Goal: Information Seeking & Learning: Learn about a topic

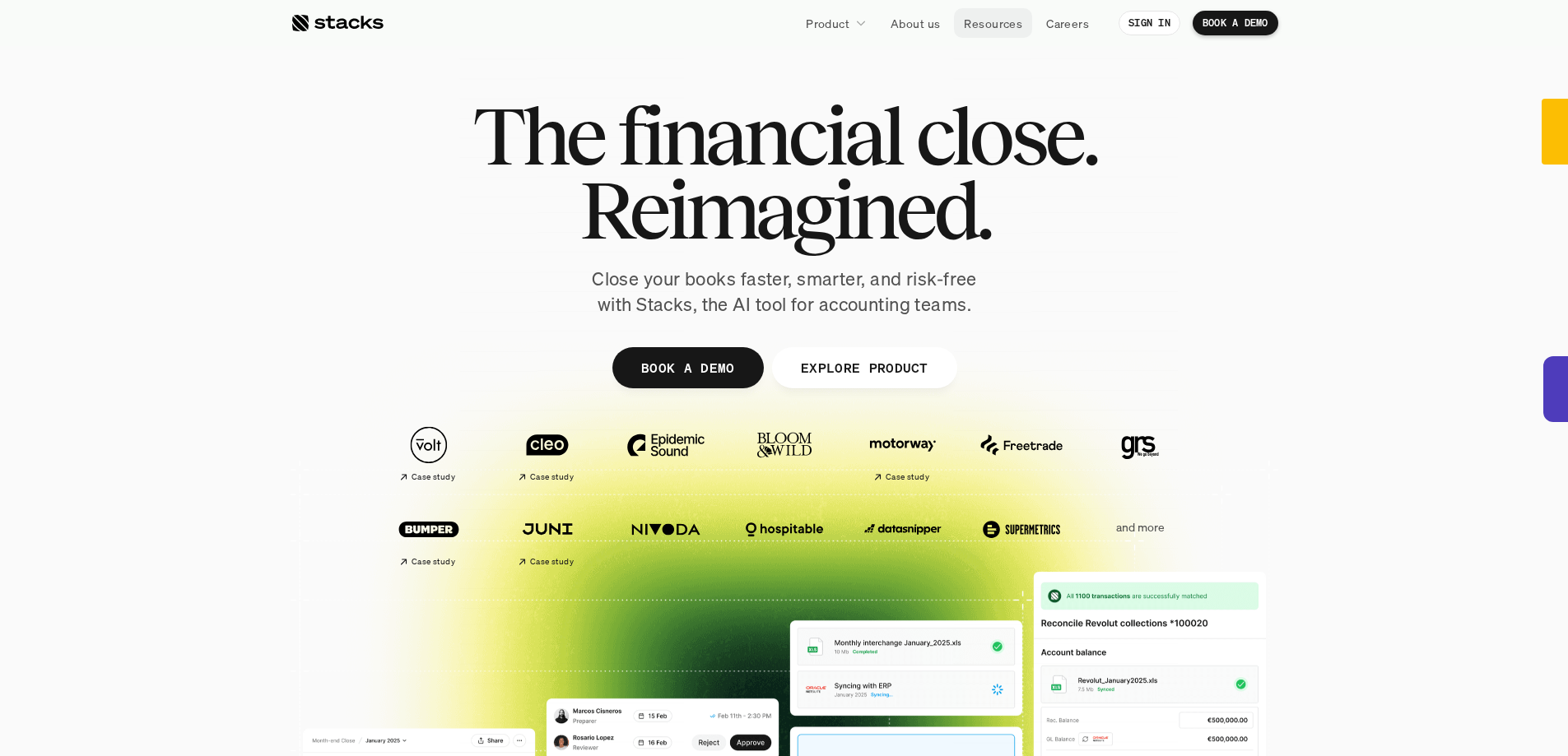
click at [991, 19] on p "Resources" at bounding box center [992, 23] width 59 height 17
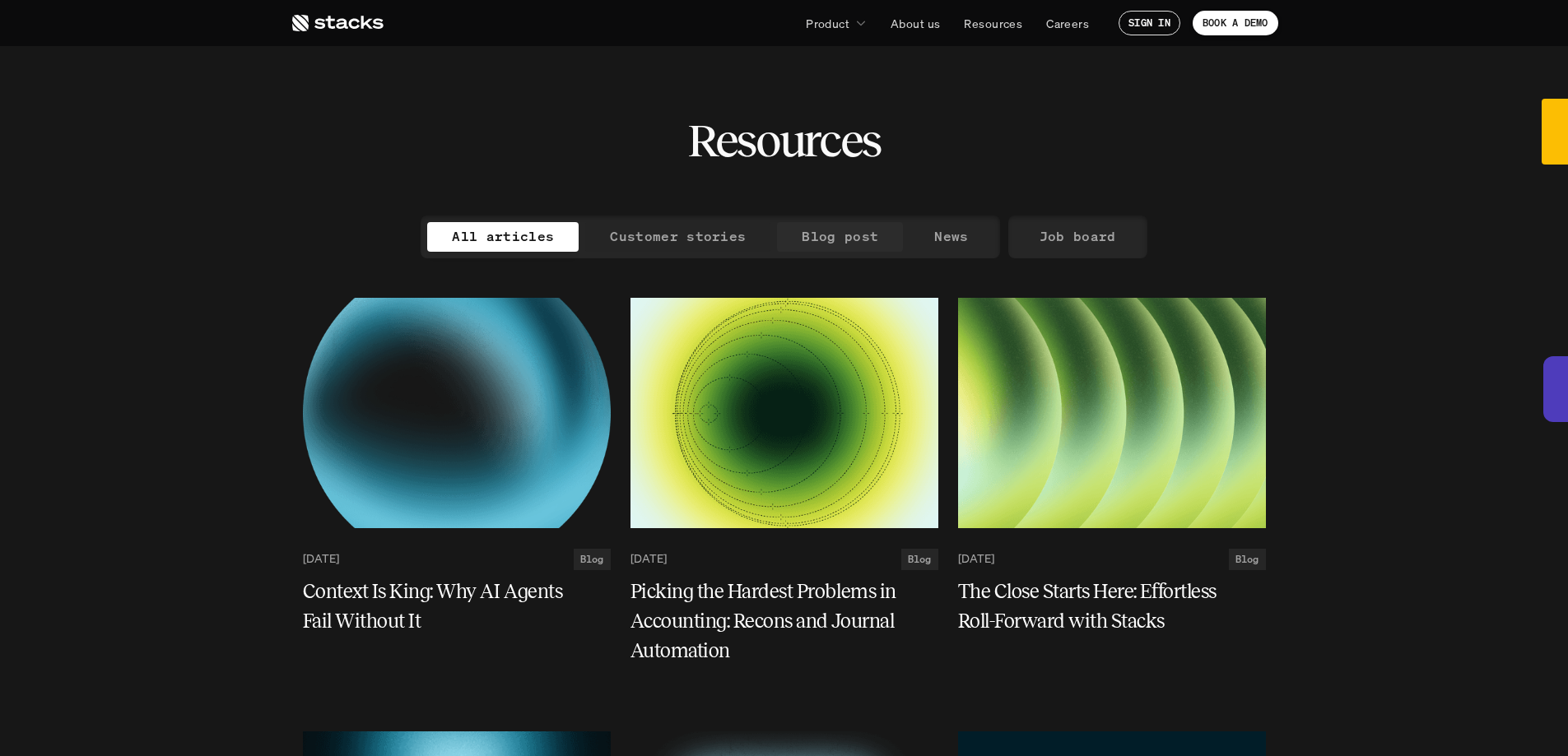
click at [662, 236] on p "Customer stories" at bounding box center [677, 236] width 136 height 24
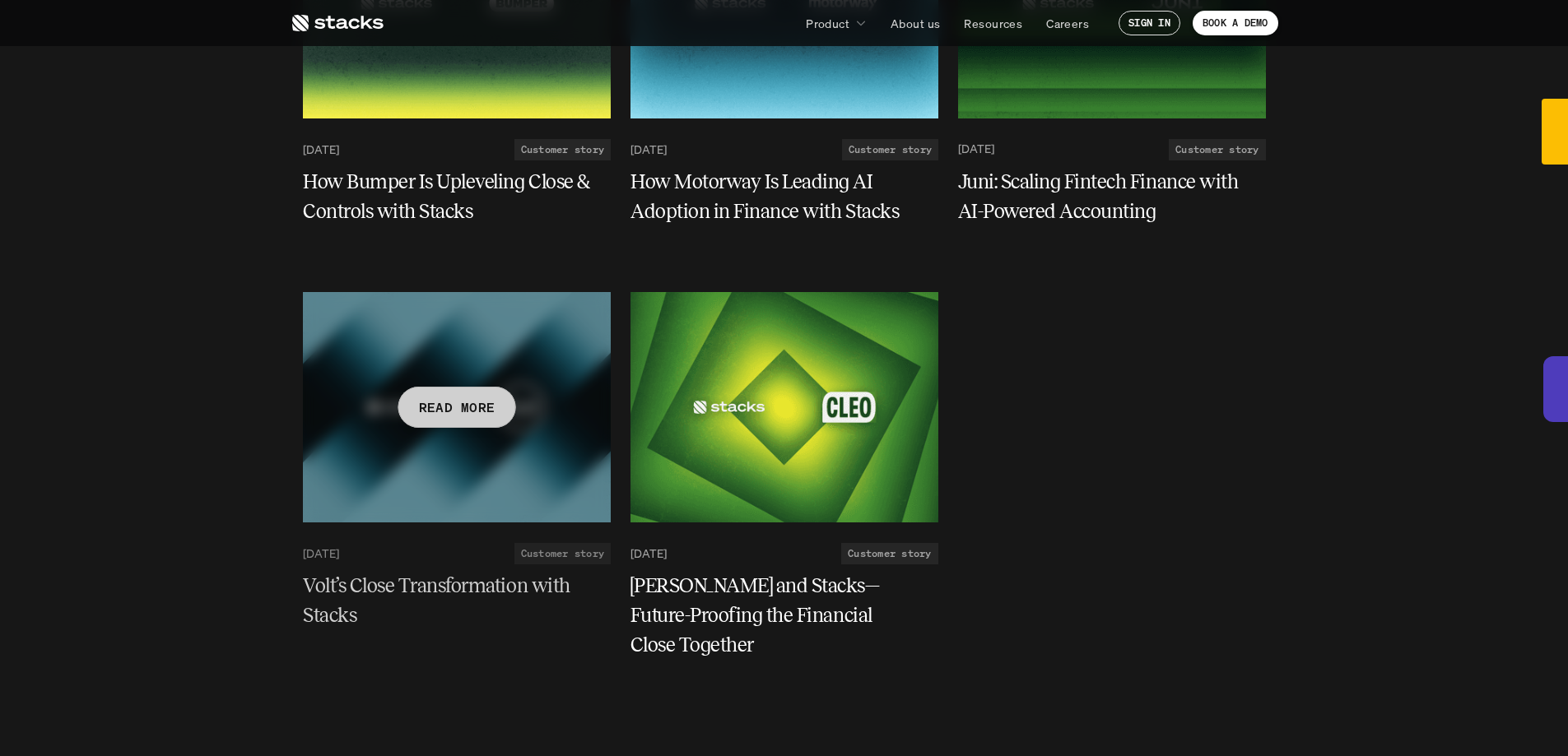
scroll to position [412, 0]
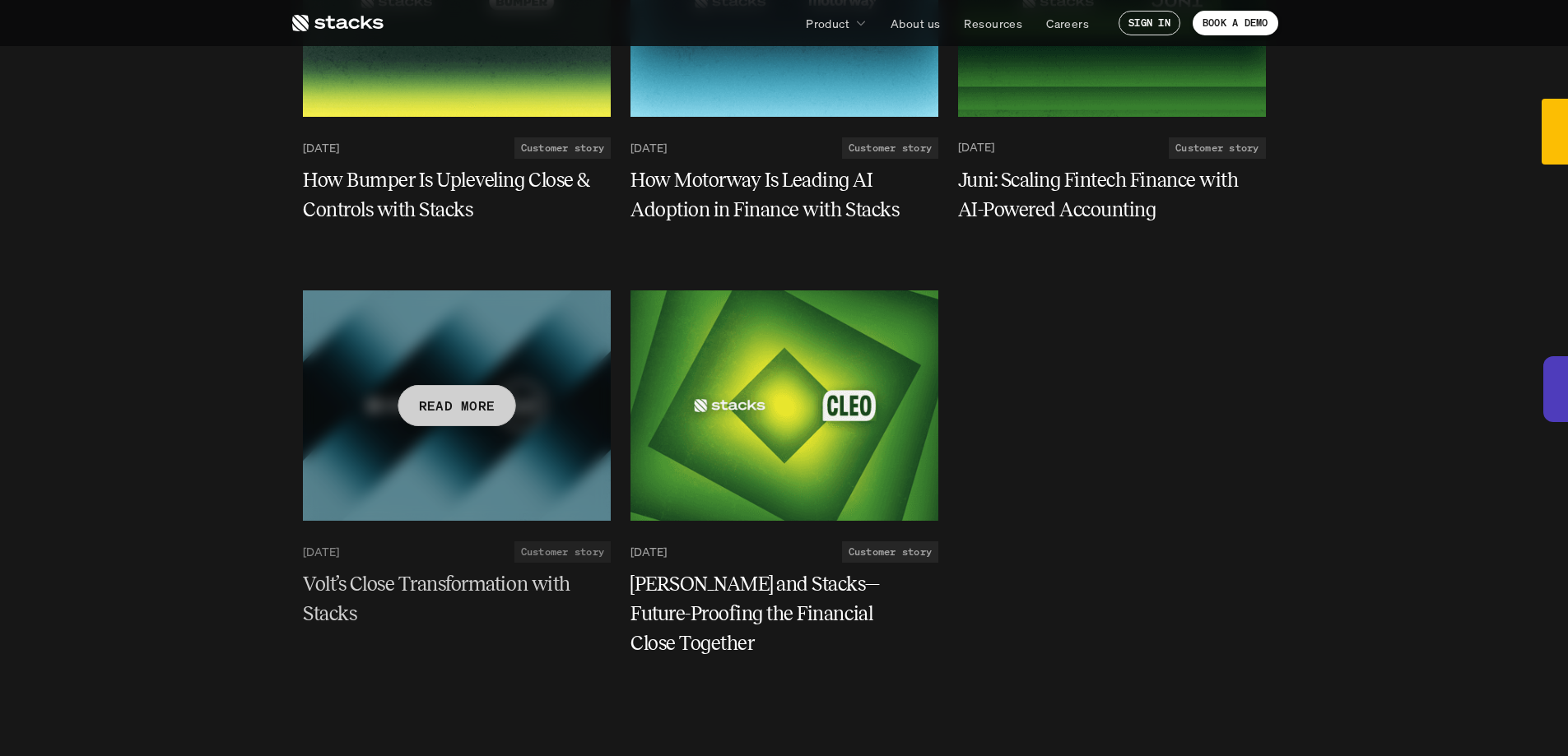
click at [508, 390] on div at bounding box center [456, 406] width 308 height 230
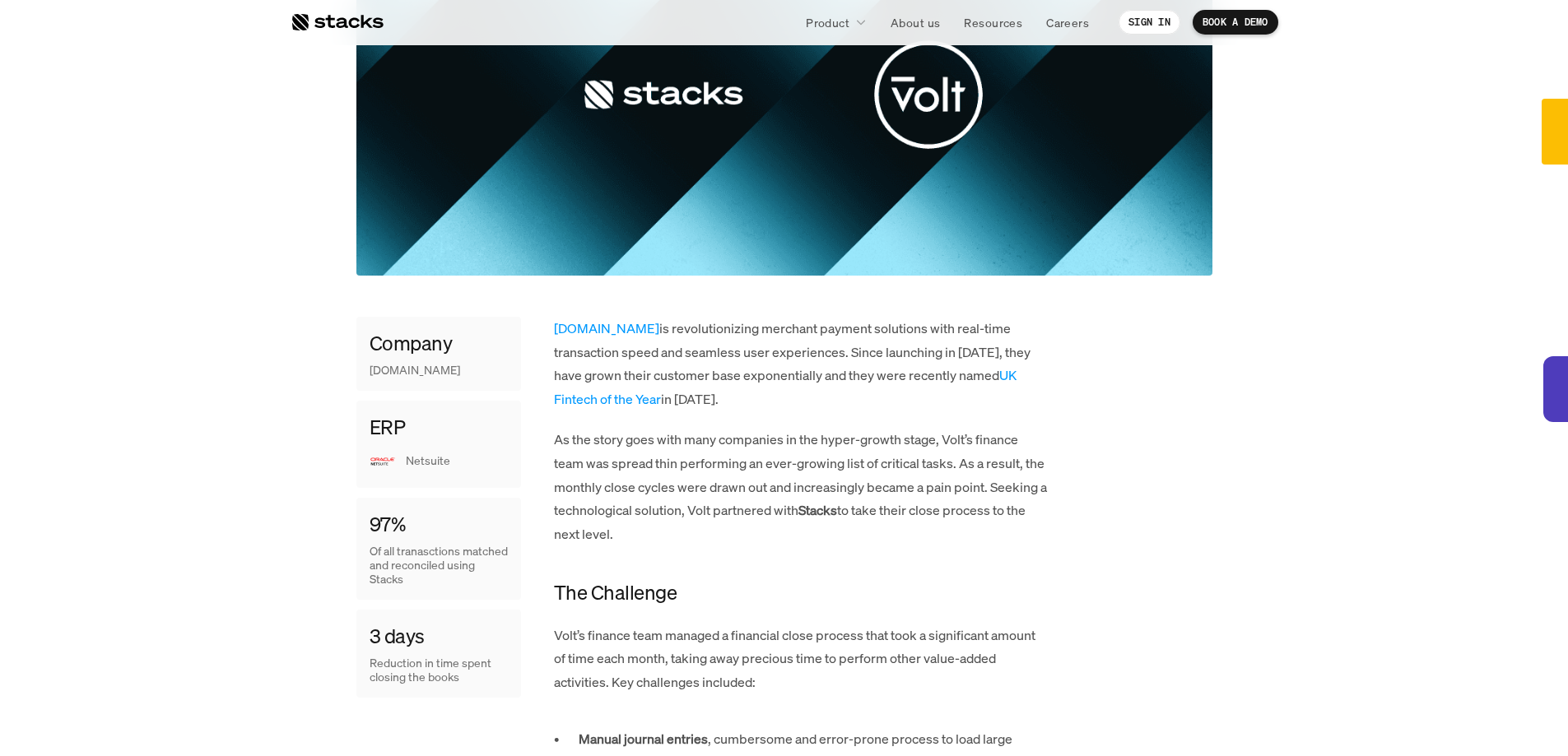
scroll to position [493, 0]
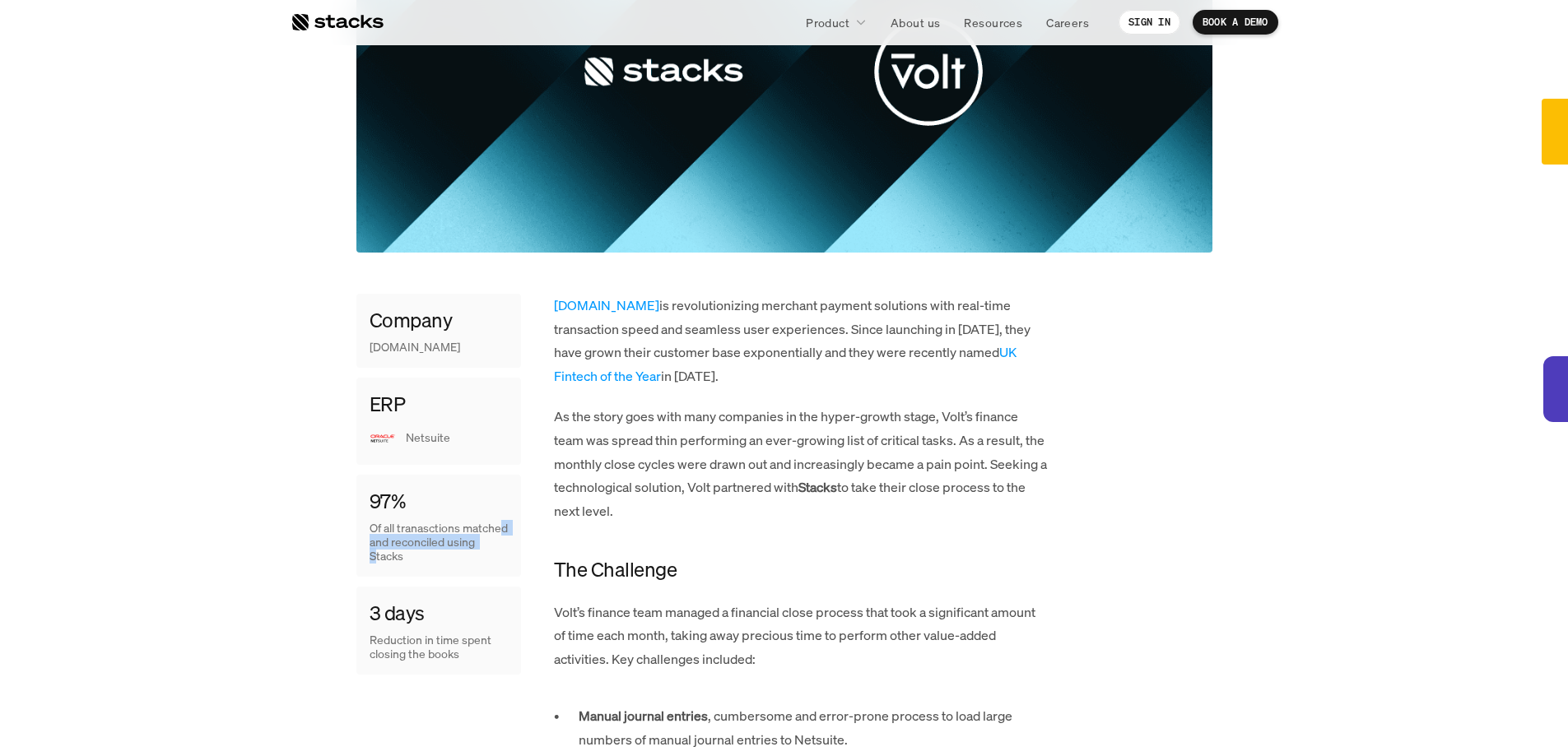
drag, startPoint x: 408, startPoint y: 539, endPoint x: 408, endPoint y: 556, distance: 17.0
click at [408, 556] on p "Of all tranasctions matched and reconciled using Stacks" at bounding box center [438, 542] width 138 height 41
click at [408, 549] on p "Of all tranasctions matched and reconciled using Stacks" at bounding box center [438, 542] width 138 height 41
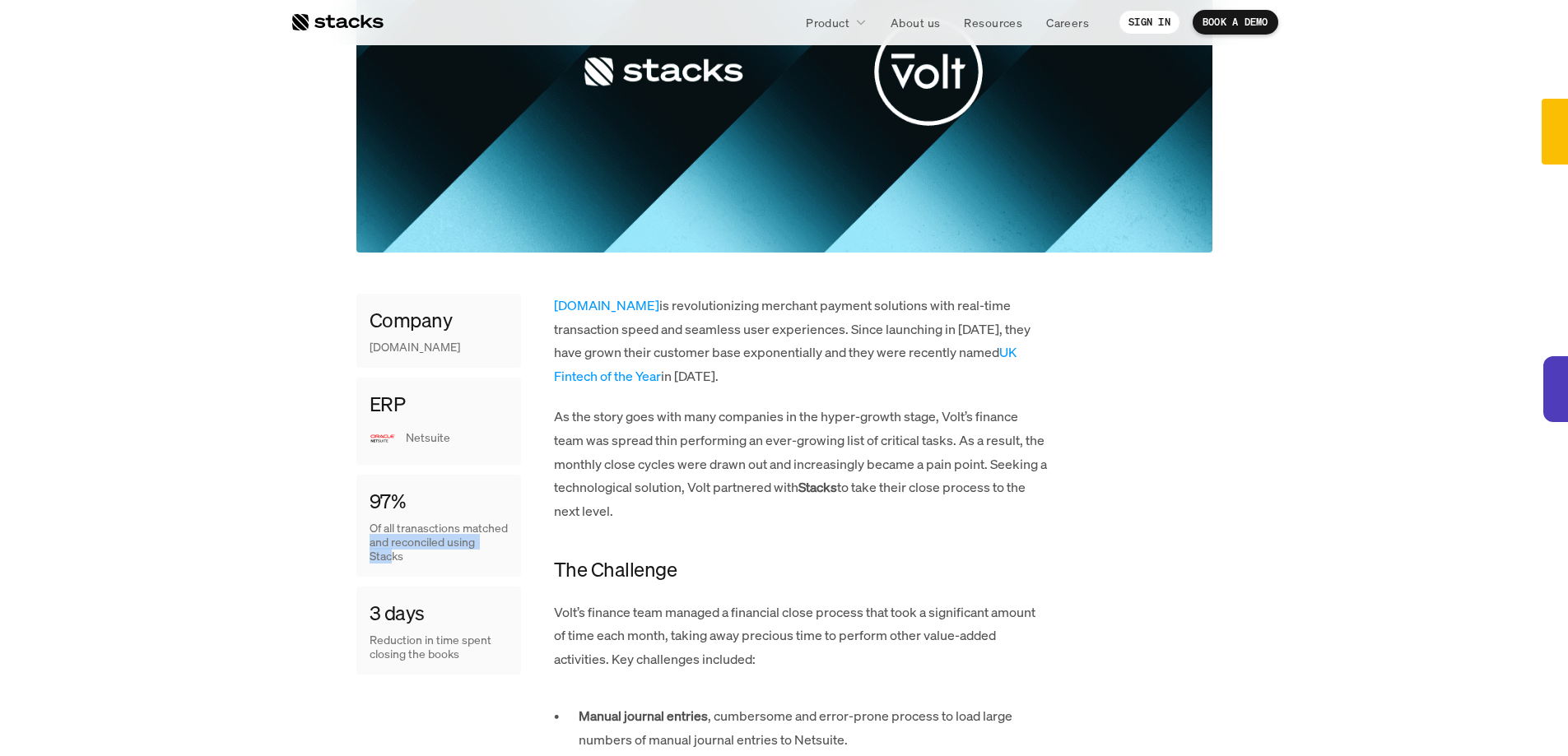
drag, startPoint x: 419, startPoint y: 560, endPoint x: 419, endPoint y: 545, distance: 15.0
click at [419, 545] on p "Of all tranasctions matched and reconciled using Stacks" at bounding box center [438, 542] width 138 height 41
drag, startPoint x: 417, startPoint y: 643, endPoint x: 417, endPoint y: 655, distance: 12.0
click at [417, 655] on p "Reduction in time spent closing the books" at bounding box center [438, 647] width 138 height 28
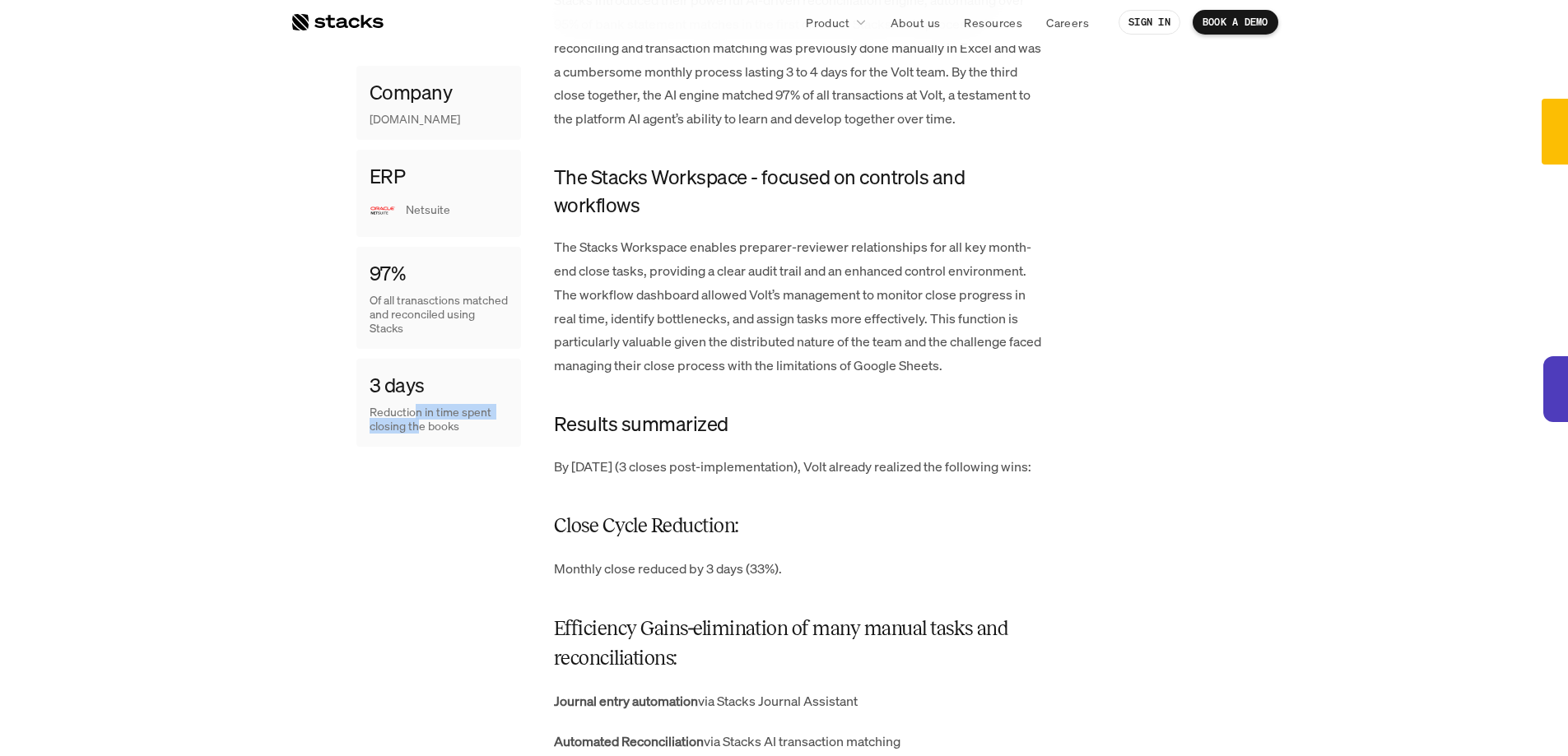
scroll to position [2550, 0]
